Goal: Find specific page/section: Find specific page/section

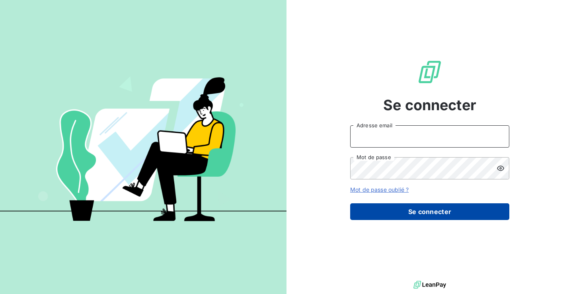
type input "[PERSON_NAME][EMAIL_ADDRESS][PERSON_NAME][DOMAIN_NAME]"
click at [408, 213] on button "Se connecter" at bounding box center [429, 212] width 159 height 17
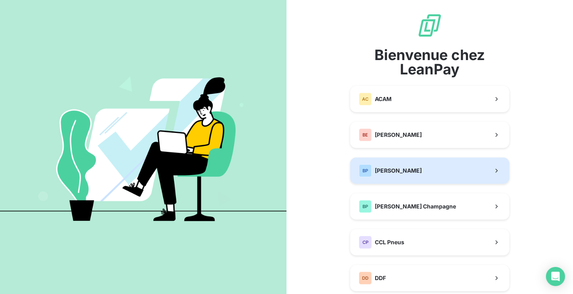
click at [395, 177] on div "BP Bertrand Pneus" at bounding box center [390, 170] width 63 height 13
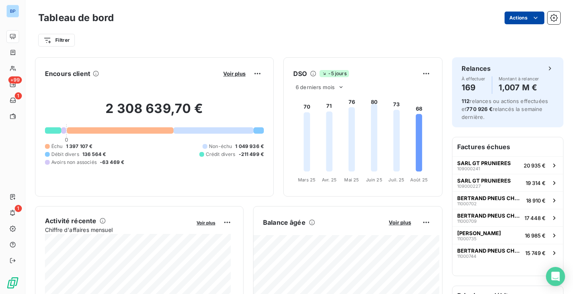
click at [510, 18] on html "BP +99 1 1 Tableau de bord Actions Filtrer Encours client Voir plus 2 308 639,7…" at bounding box center [286, 147] width 573 height 294
click at [510, 19] on html "BP +99 1 1 Tableau de bord Actions Exporter le tableau de bord Filtrer Encours …" at bounding box center [286, 147] width 573 height 294
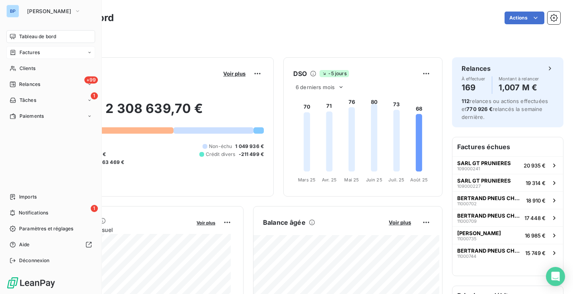
click at [37, 55] on span "Factures" at bounding box center [30, 52] width 20 height 7
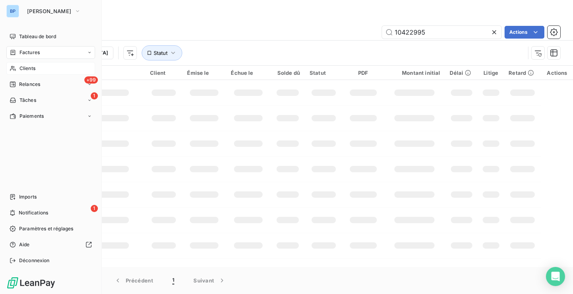
click at [29, 65] on div "Clients" at bounding box center [50, 68] width 89 height 13
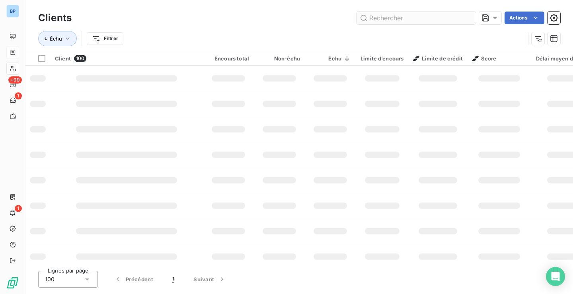
click at [452, 21] on input "text" at bounding box center [416, 18] width 119 height 13
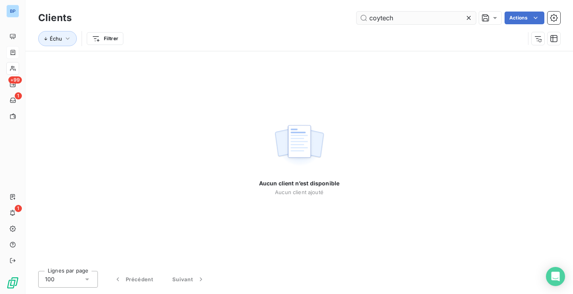
click at [376, 19] on input "coytech" at bounding box center [416, 18] width 119 height 13
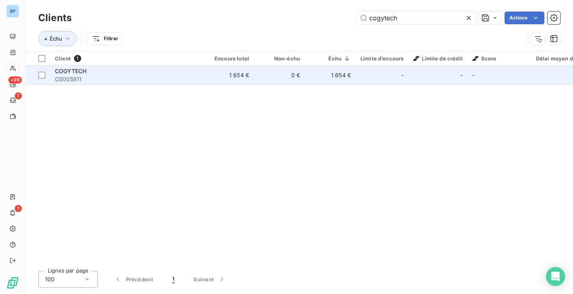
type input "cogytech"
click at [136, 77] on span "C0005811" at bounding box center [126, 79] width 143 height 8
